Goal: Use online tool/utility

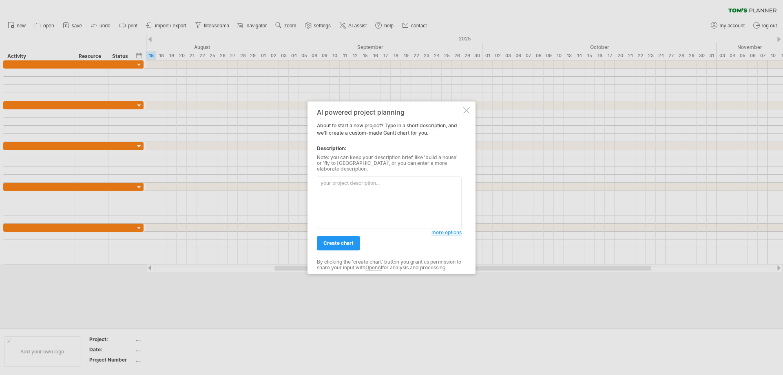
click at [342, 188] on textarea at bounding box center [389, 202] width 145 height 53
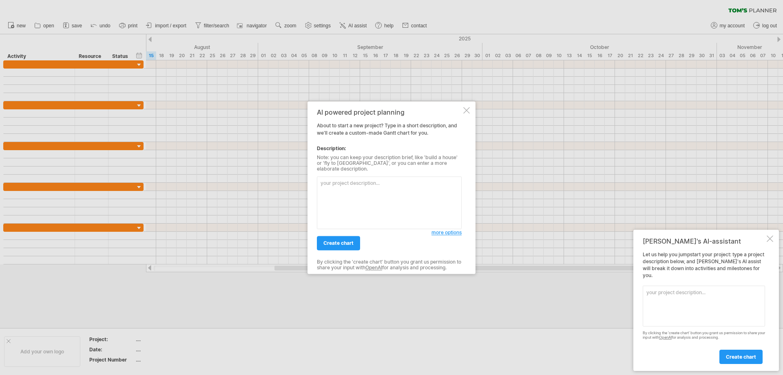
click at [438, 230] on span "more options" at bounding box center [446, 232] width 30 height 6
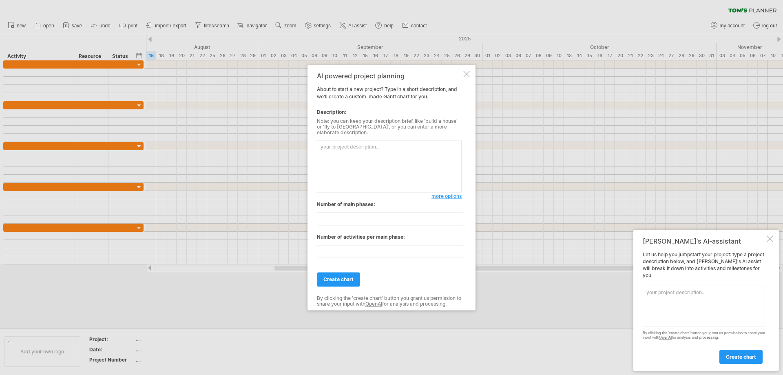
click at [544, 296] on div at bounding box center [391, 187] width 783 height 375
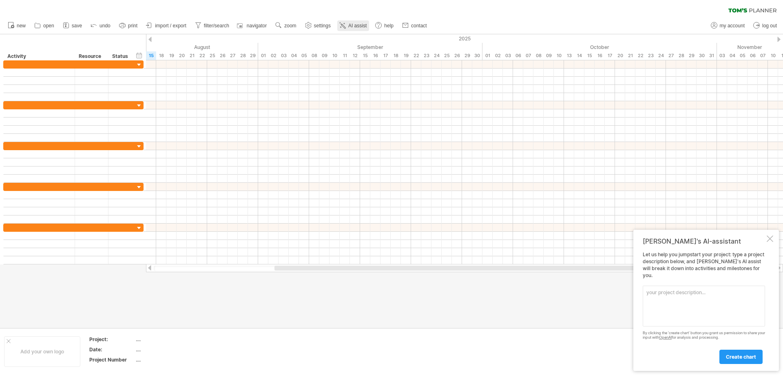
click at [353, 24] on span "AI assist" at bounding box center [357, 26] width 18 height 6
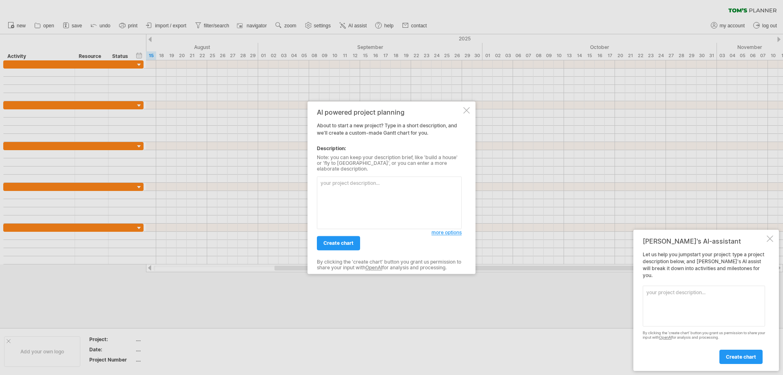
click at [359, 26] on div at bounding box center [391, 187] width 783 height 375
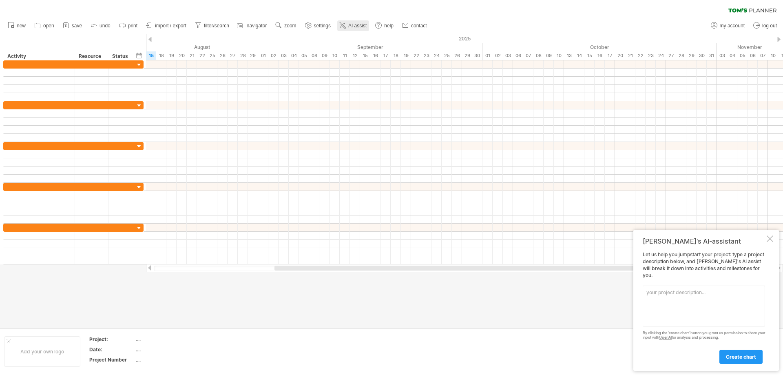
click at [356, 24] on span "AI assist" at bounding box center [357, 26] width 18 height 6
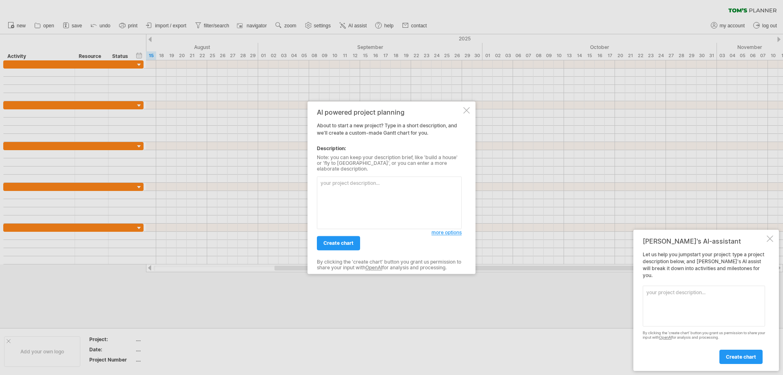
click at [345, 183] on textarea at bounding box center [389, 202] width 145 height 53
type textarea "54 & 60“塑膠蛇弓握把 - 『材質變更』與『成品磅數規格』統一"
click at [349, 240] on span "create chart" at bounding box center [338, 243] width 30 height 6
